Goal: Check status: Check status

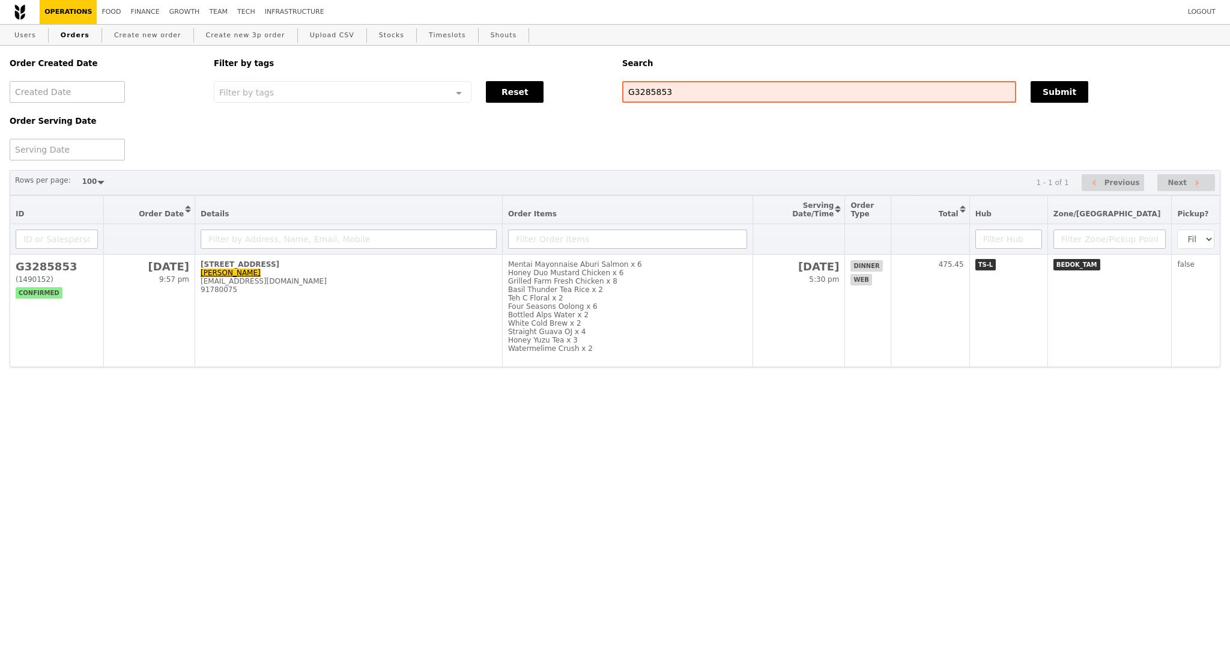
select select "100"
click at [606, 91] on div "Order Created Date Order Serving Date Filter by tags Filter by tags Meal_Plan W…" at bounding box center [614, 103] width 1225 height 115
type input "G3284897"
click at [1065, 91] on button "Submit" at bounding box center [1059, 92] width 58 height 22
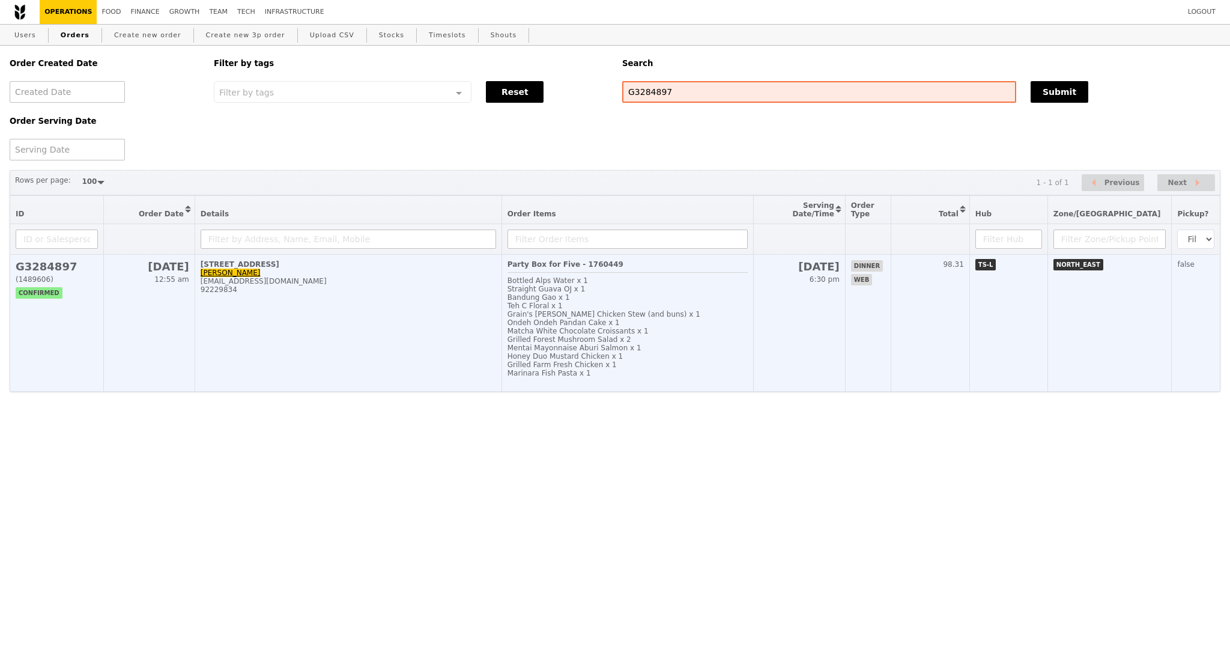
click at [404, 342] on td "[STREET_ADDRESS] [PERSON_NAME] [EMAIL_ADDRESS][DOMAIN_NAME] 92229834" at bounding box center [348, 323] width 307 height 137
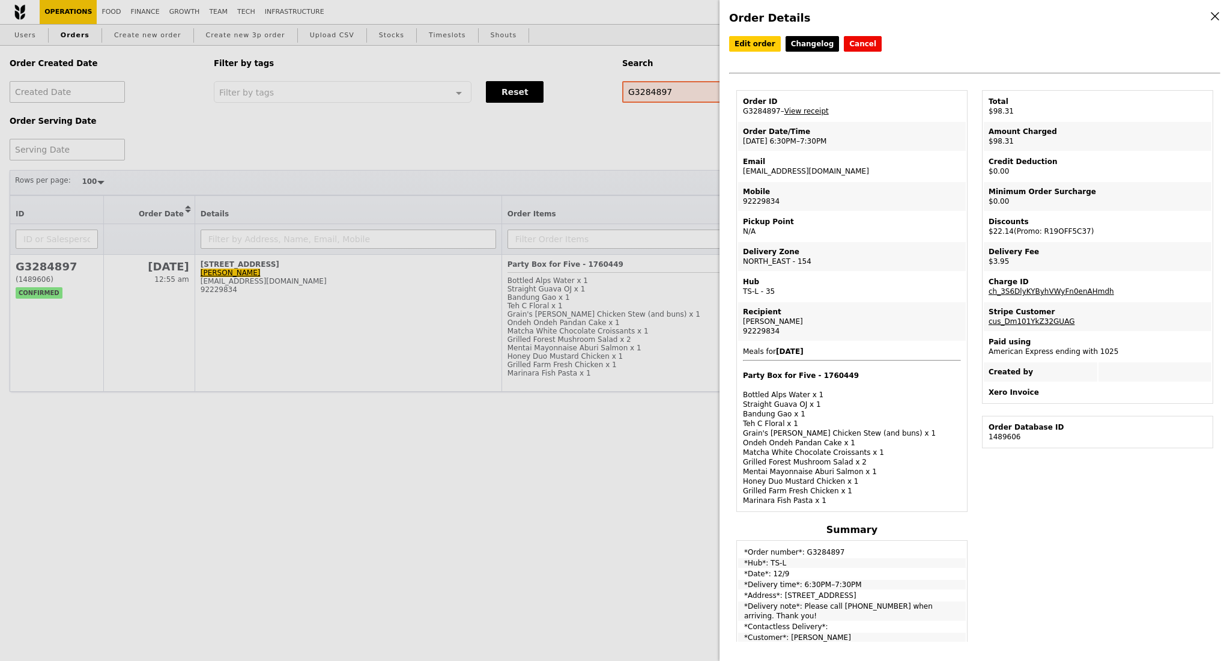
drag, startPoint x: 818, startPoint y: 146, endPoint x: 743, endPoint y: 146, distance: 75.1
click at [743, 146] on td "Order Date/Time [DATE] 6:30PM–7:30PM" at bounding box center [852, 136] width 228 height 29
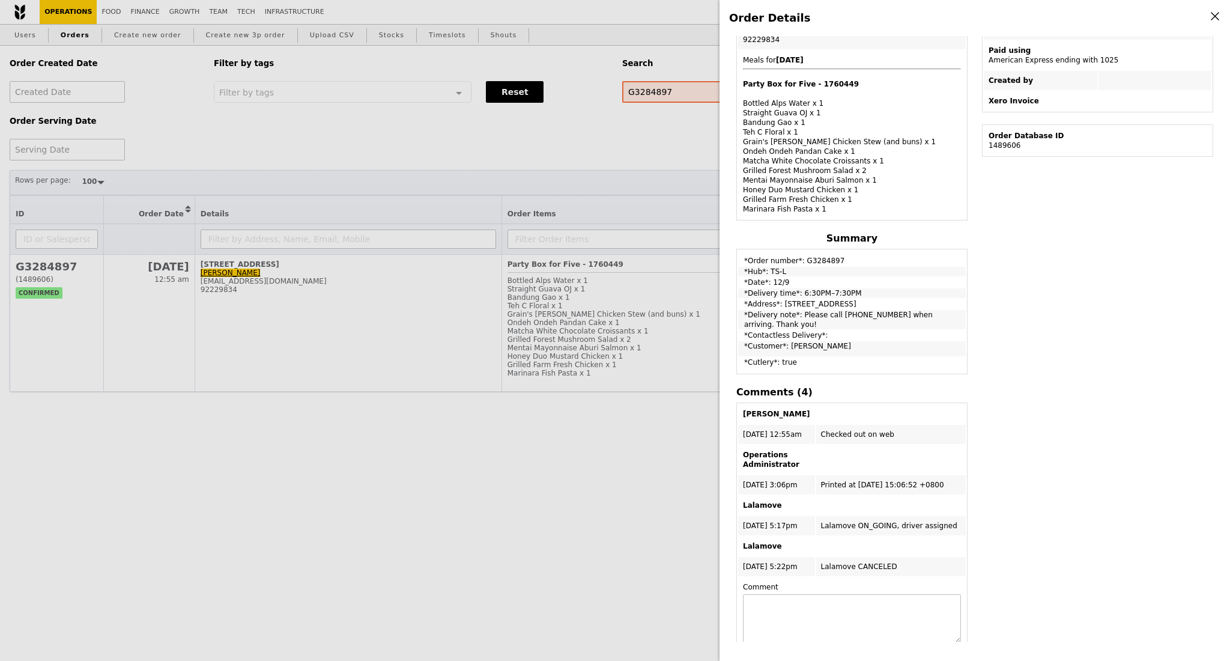
scroll to position [318, 0]
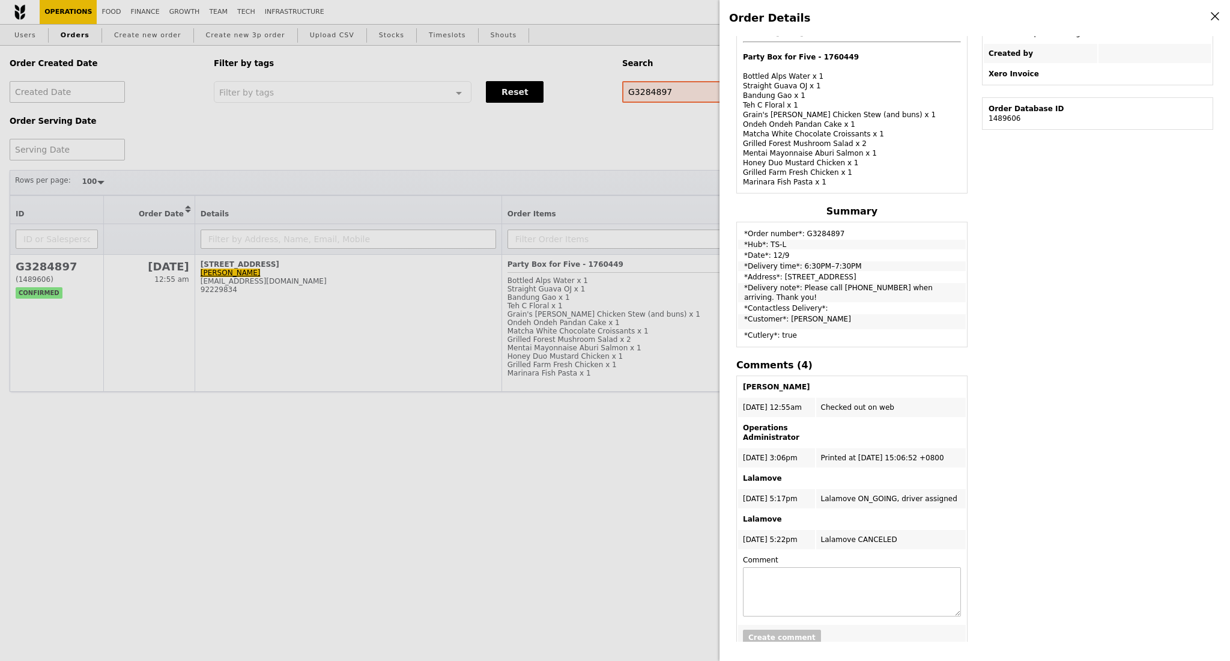
click at [98, 492] on div "Order Details Edit order Changelog Cancel Order ID G3284897 – View receipt Orde…" at bounding box center [615, 330] width 1230 height 661
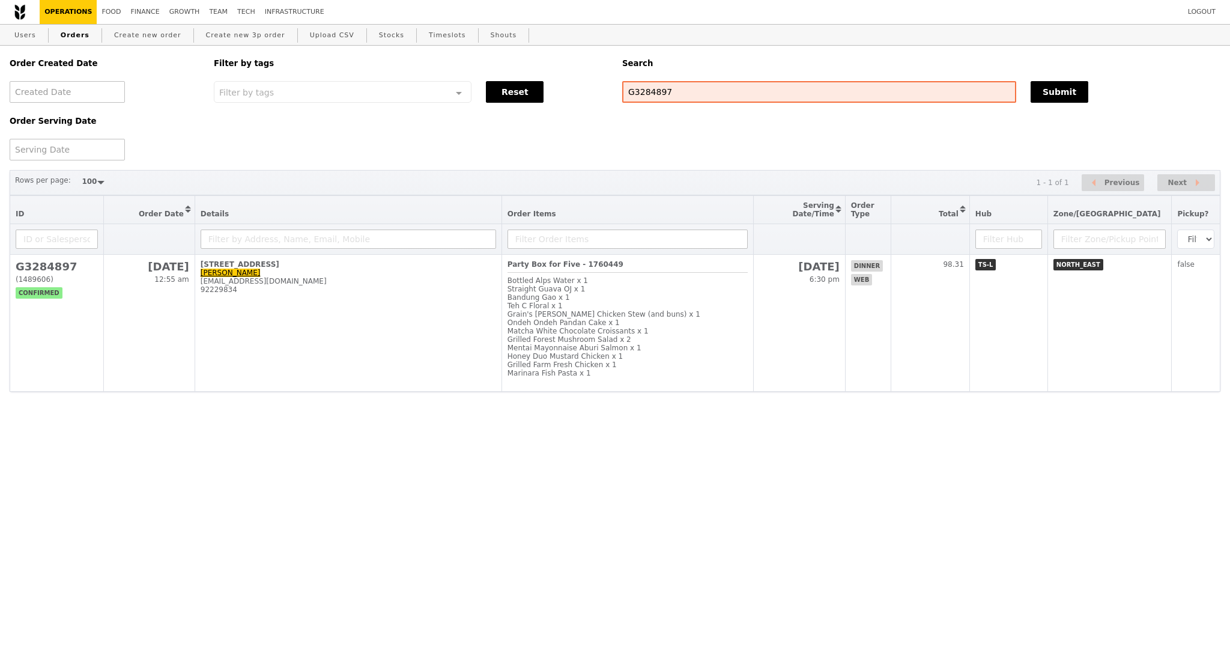
scroll to position [378, 0]
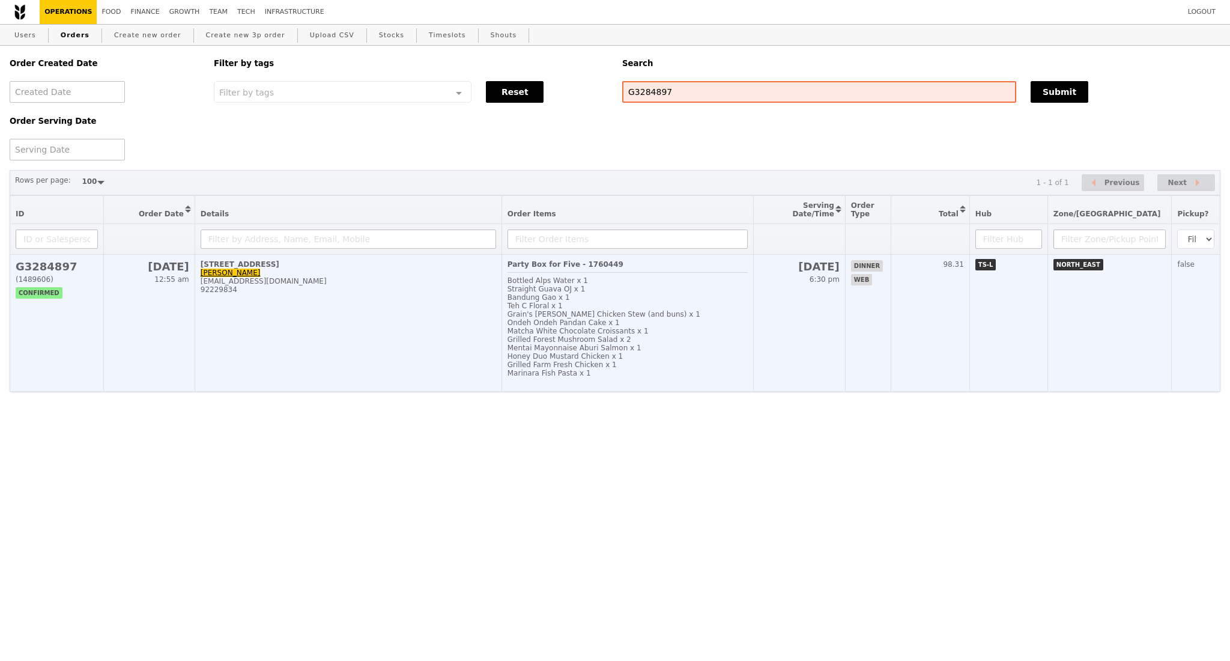
click at [350, 349] on td "[STREET_ADDRESS] [PERSON_NAME] [EMAIL_ADDRESS][DOMAIN_NAME] 92229834" at bounding box center [348, 323] width 307 height 137
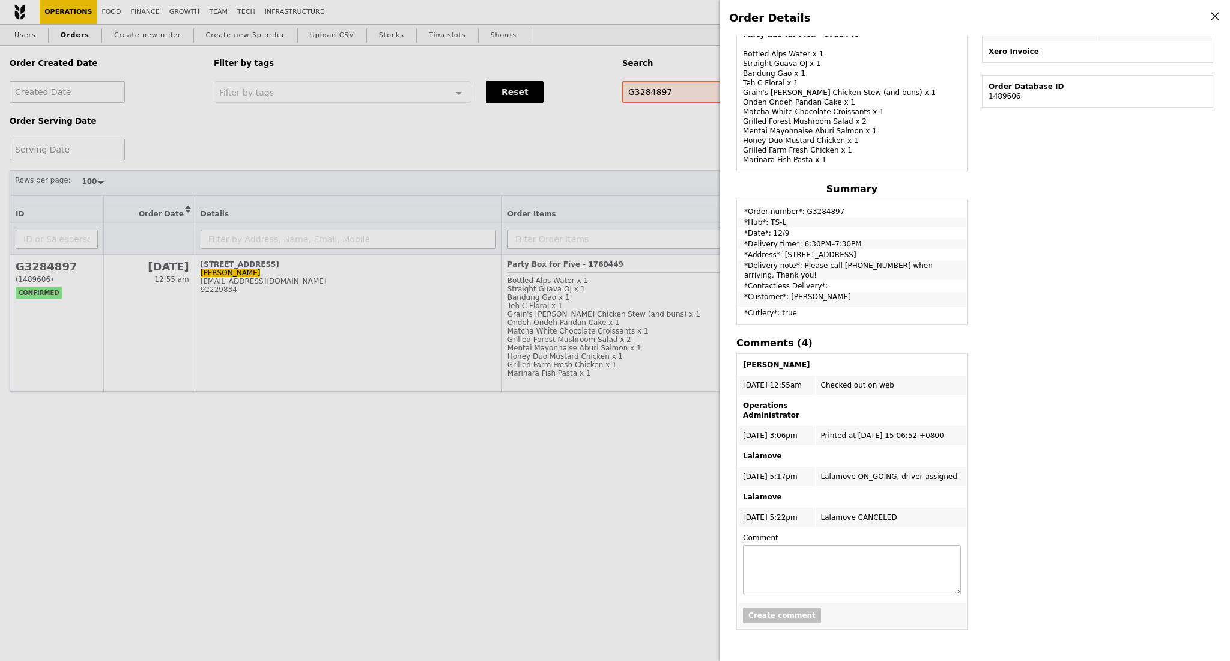
scroll to position [318, 0]
